Goal: Information Seeking & Learning: Learn about a topic

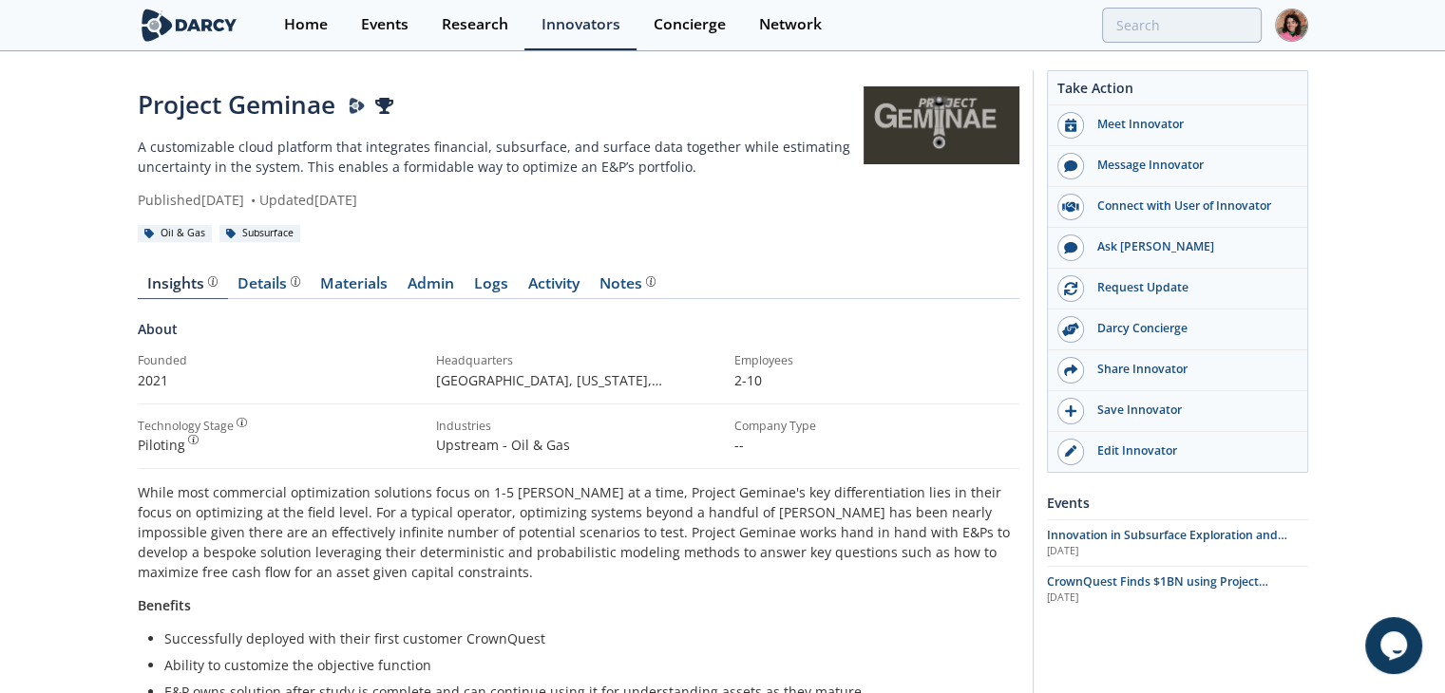
click at [370, 145] on p "A customizable cloud platform that integrates financial, subsurface, and surfac…" at bounding box center [501, 157] width 727 height 40
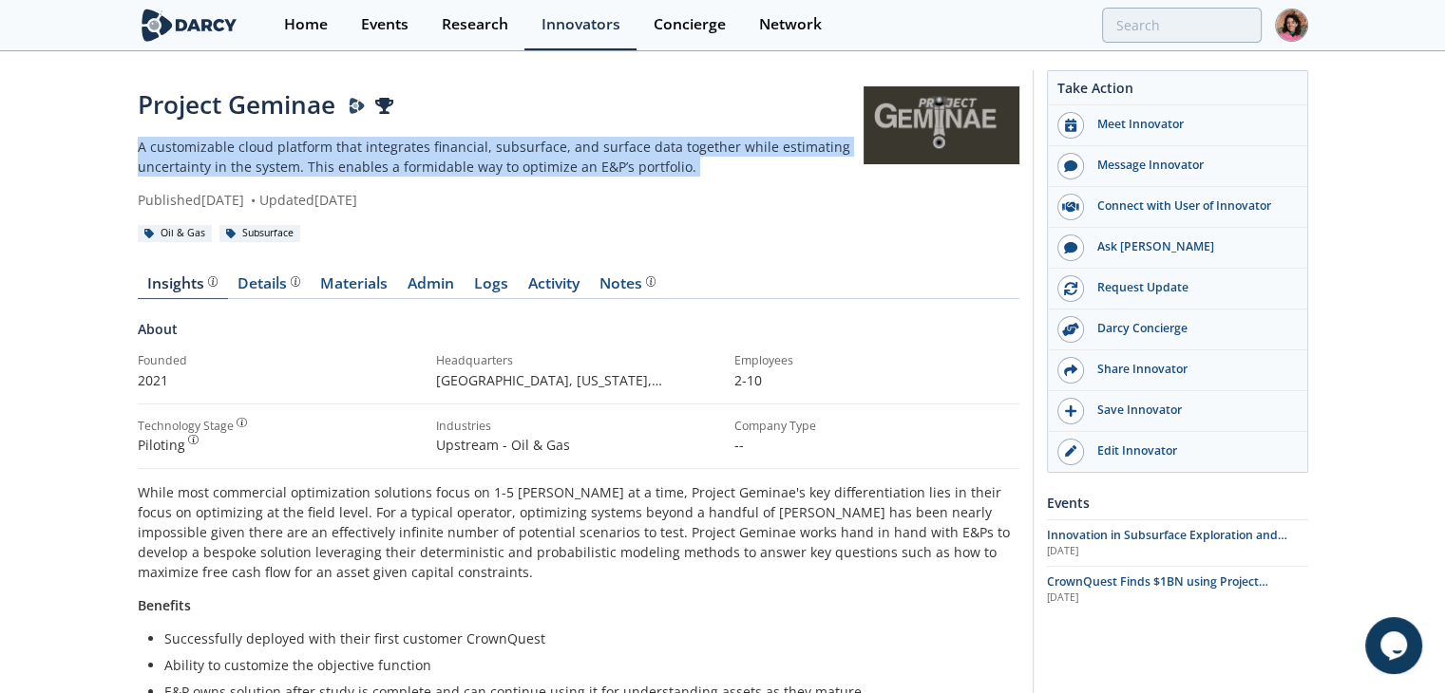
copy div "A customizable cloud platform that integrates financial, subsurface, and surfac…"
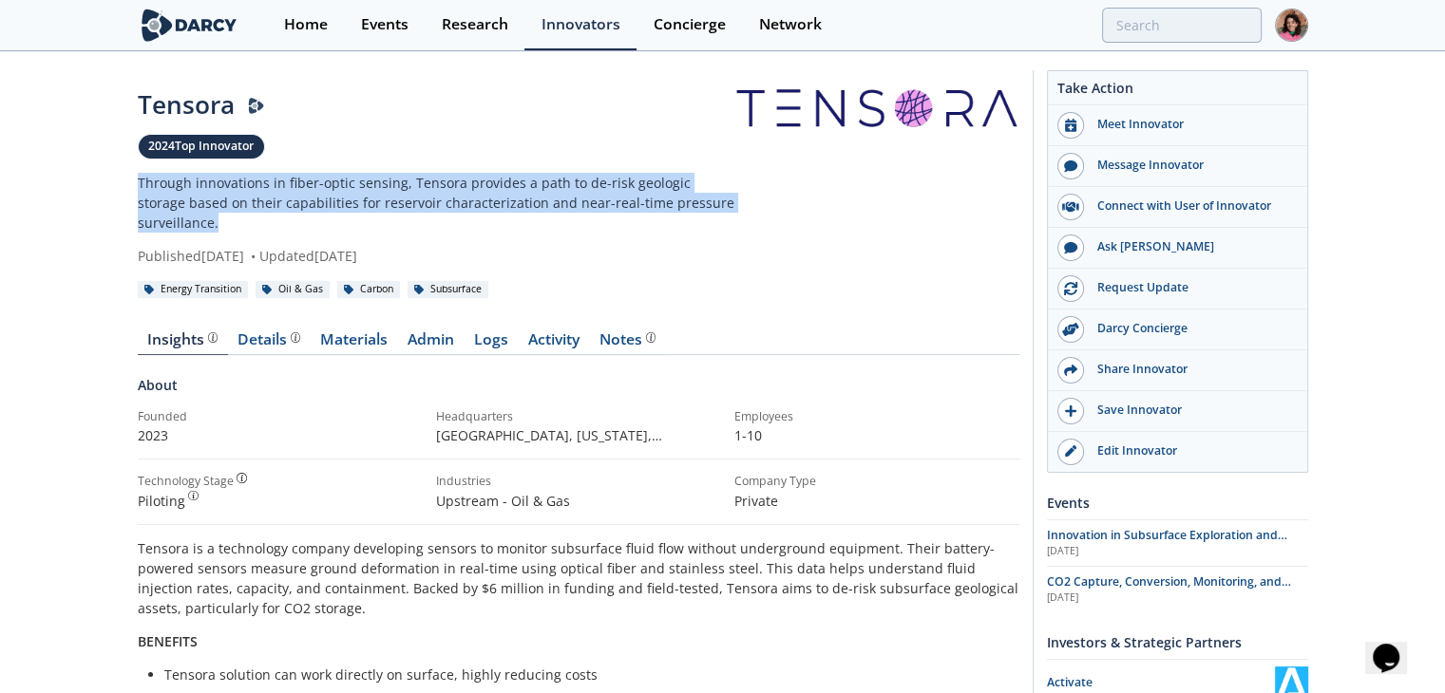
drag, startPoint x: 232, startPoint y: 225, endPoint x: 126, endPoint y: 183, distance: 113.4
click at [126, 183] on div "Tensora 2024 Top Innovator Through innovations in fiber-optic sensing, Tensora …" at bounding box center [722, 672] width 1445 height 1238
copy p "Through innovations in fiber-optic sensing, Tensora provides a path to de-risk …"
